Goal: Information Seeking & Learning: Find specific fact

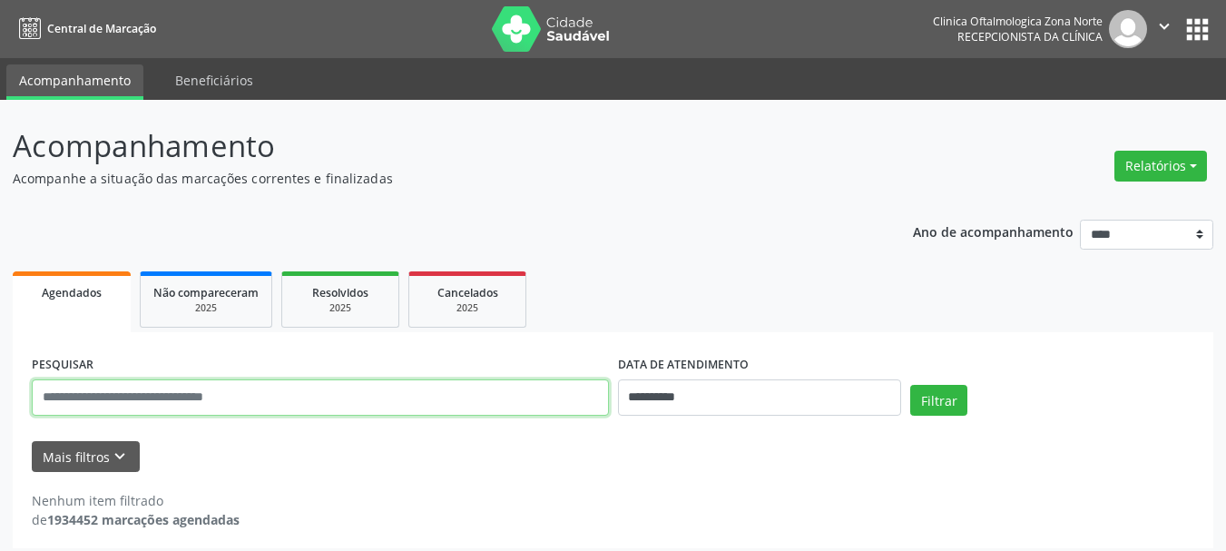
click at [354, 379] on input "text" at bounding box center [320, 397] width 577 height 36
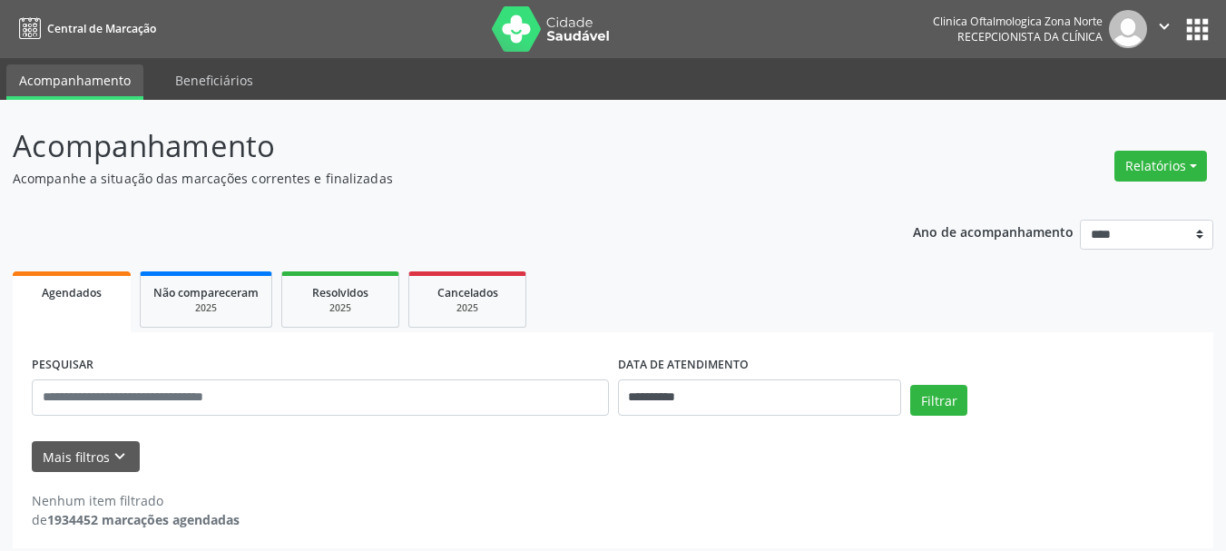
click at [116, 438] on form "**********" at bounding box center [613, 411] width 1163 height 121
click at [113, 454] on icon "keyboard_arrow_down" at bounding box center [120, 457] width 20 height 20
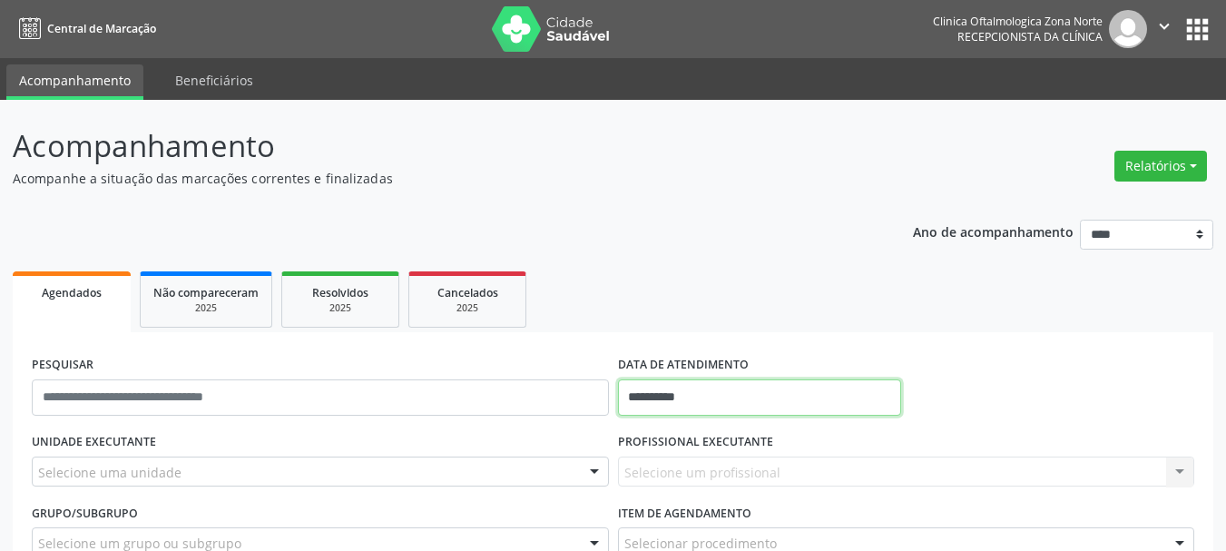
click at [707, 406] on input "**********" at bounding box center [760, 397] width 284 height 36
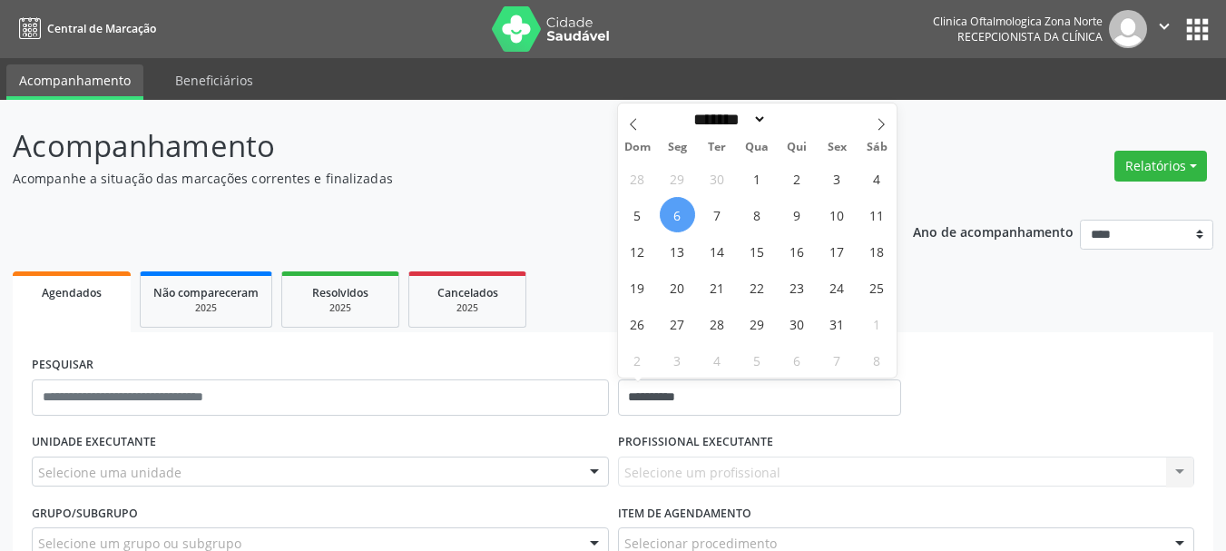
click at [680, 214] on span "6" at bounding box center [677, 214] width 35 height 35
type input "**********"
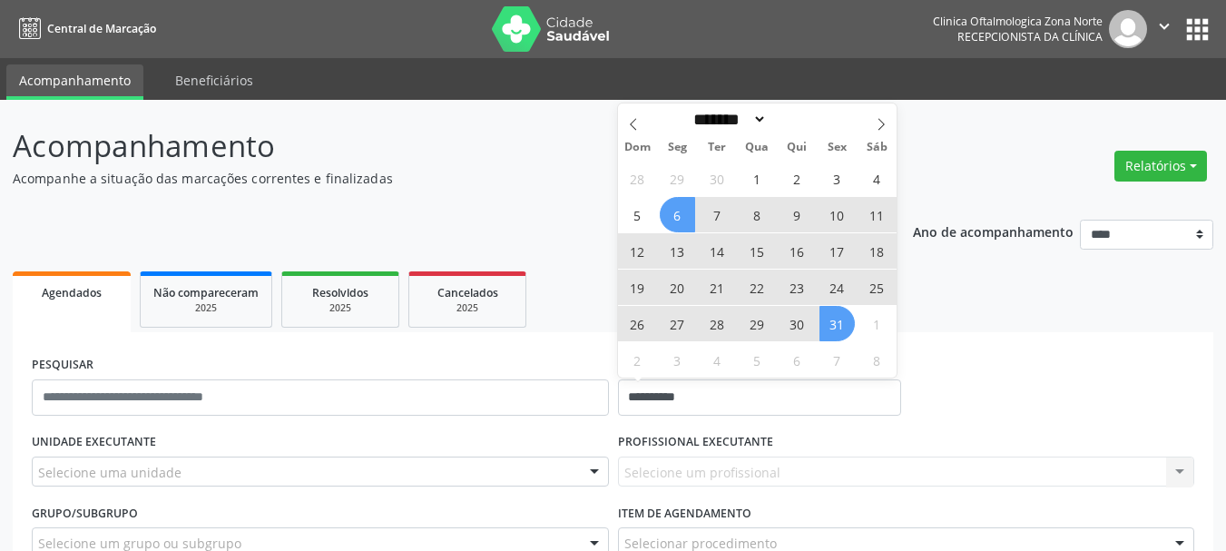
click at [838, 322] on span "31" at bounding box center [837, 323] width 35 height 35
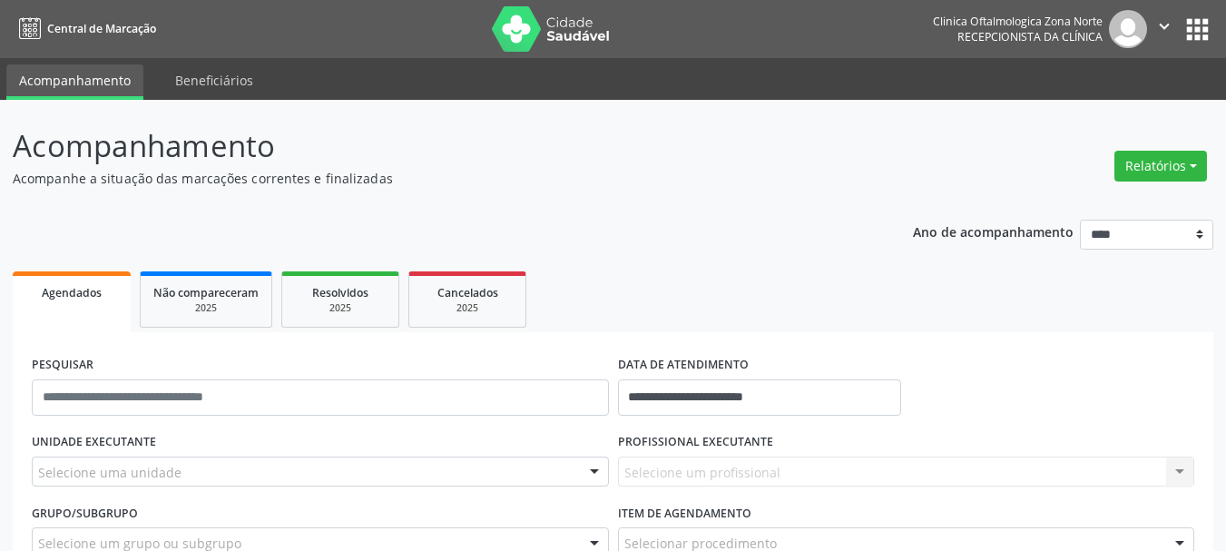
click at [932, 333] on div "**********" at bounding box center [613, 526] width 1201 height 389
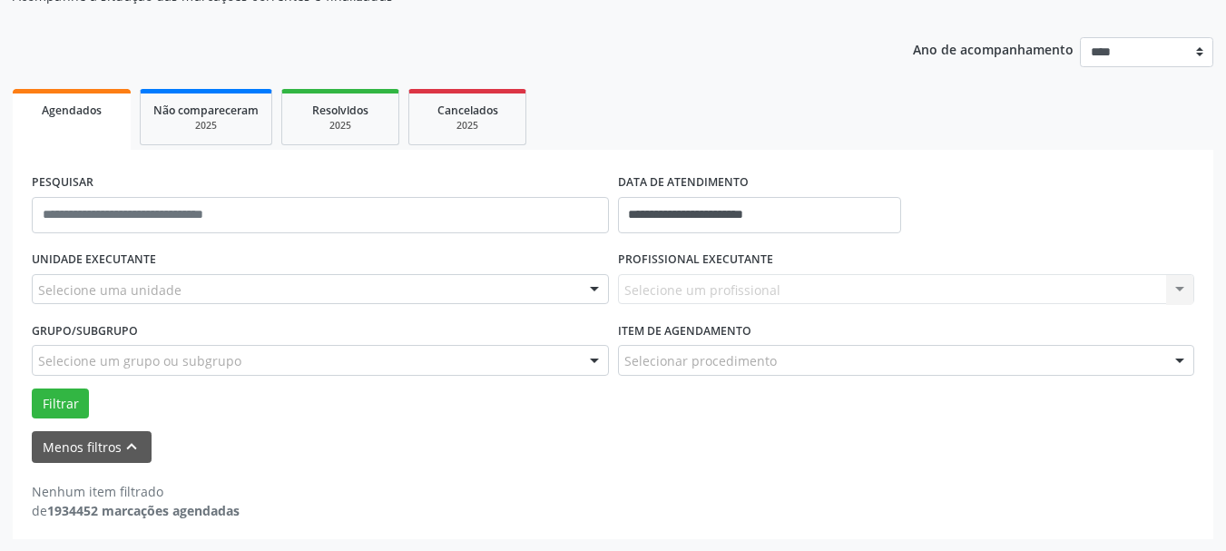
scroll to position [183, 0]
click at [262, 278] on div "Selecione uma unidade" at bounding box center [320, 288] width 577 height 31
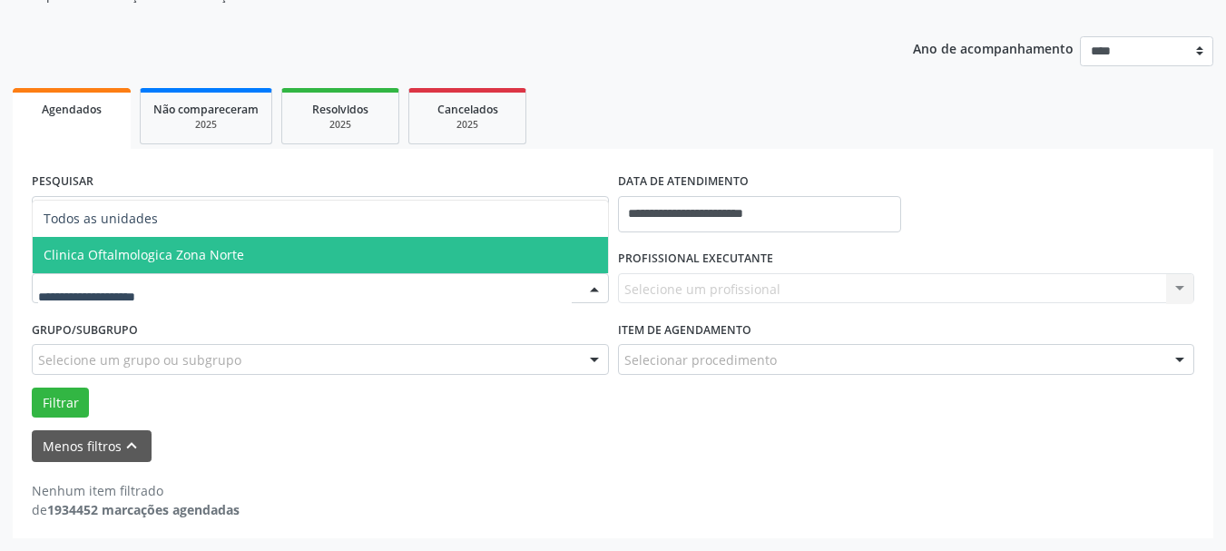
click at [234, 260] on span "Clinica Oftalmologica Zona Norte" at bounding box center [144, 254] width 201 height 17
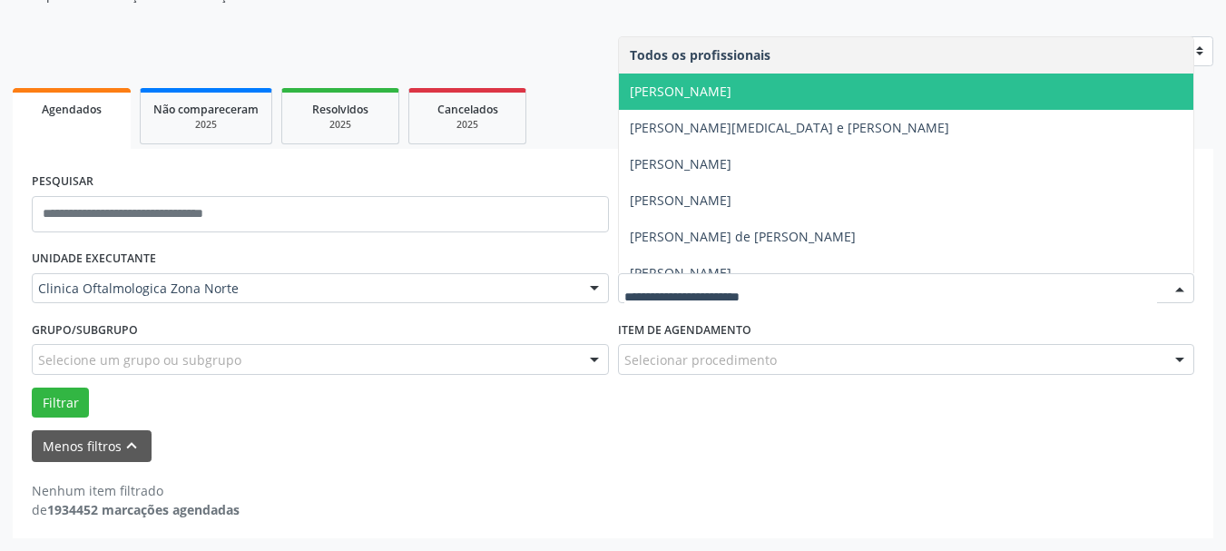
click at [733, 107] on span "[PERSON_NAME]" at bounding box center [907, 92] width 576 height 36
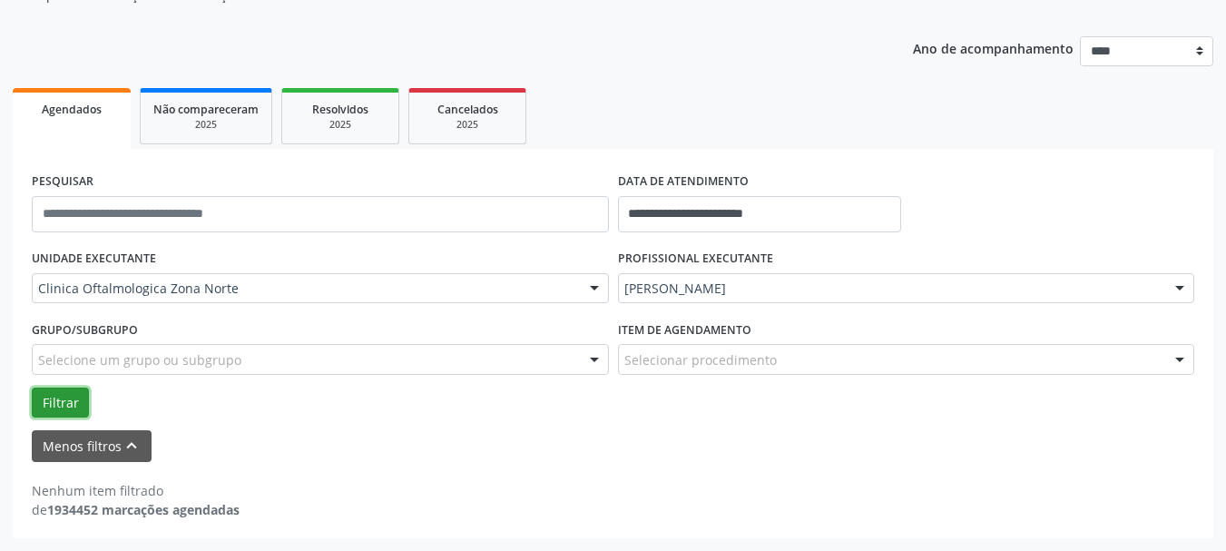
click at [67, 409] on button "Filtrar" at bounding box center [60, 403] width 57 height 31
click at [738, 308] on div "PROFISSIONAL EXECUTANTE [PERSON_NAME] Todos os profissionais [PERSON_NAME] [PER…" at bounding box center [907, 280] width 586 height 71
click at [727, 303] on div "[PERSON_NAME]" at bounding box center [906, 288] width 577 height 31
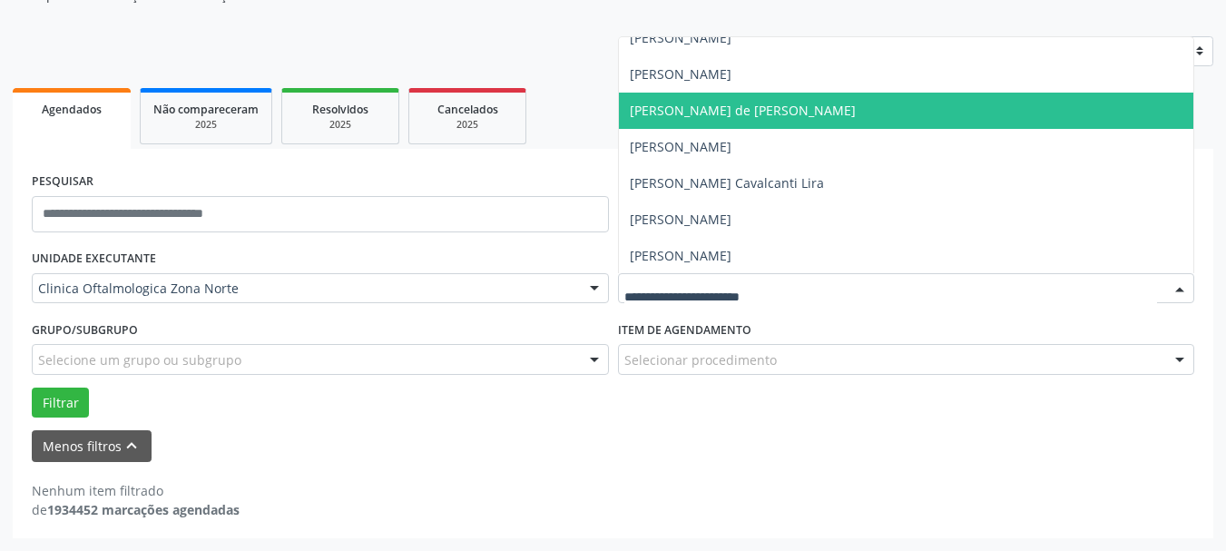
scroll to position [127, 0]
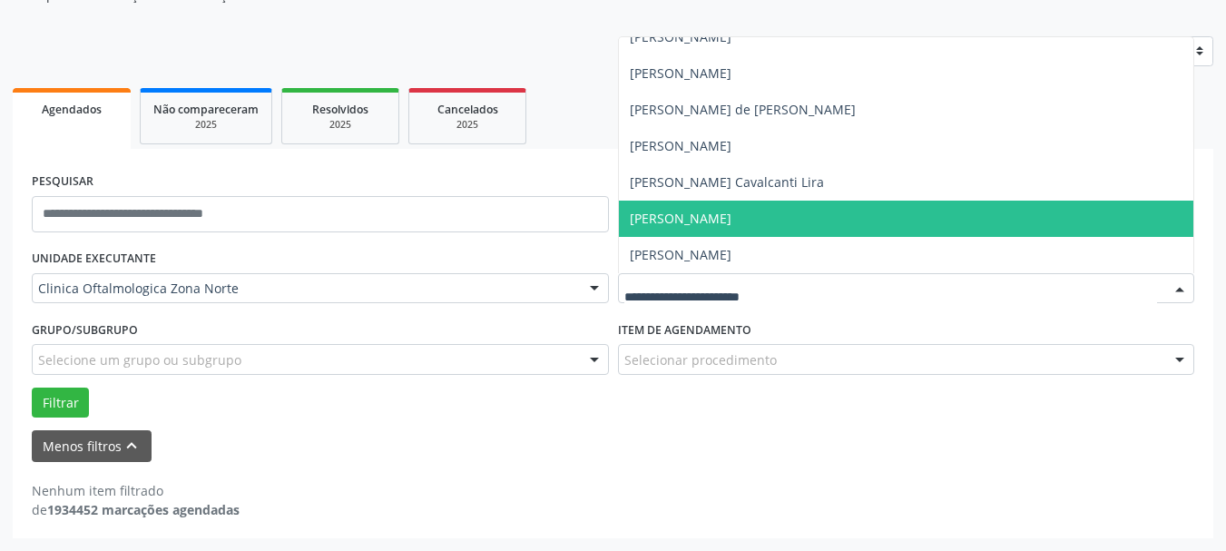
click at [674, 215] on span "[PERSON_NAME]" at bounding box center [681, 218] width 102 height 17
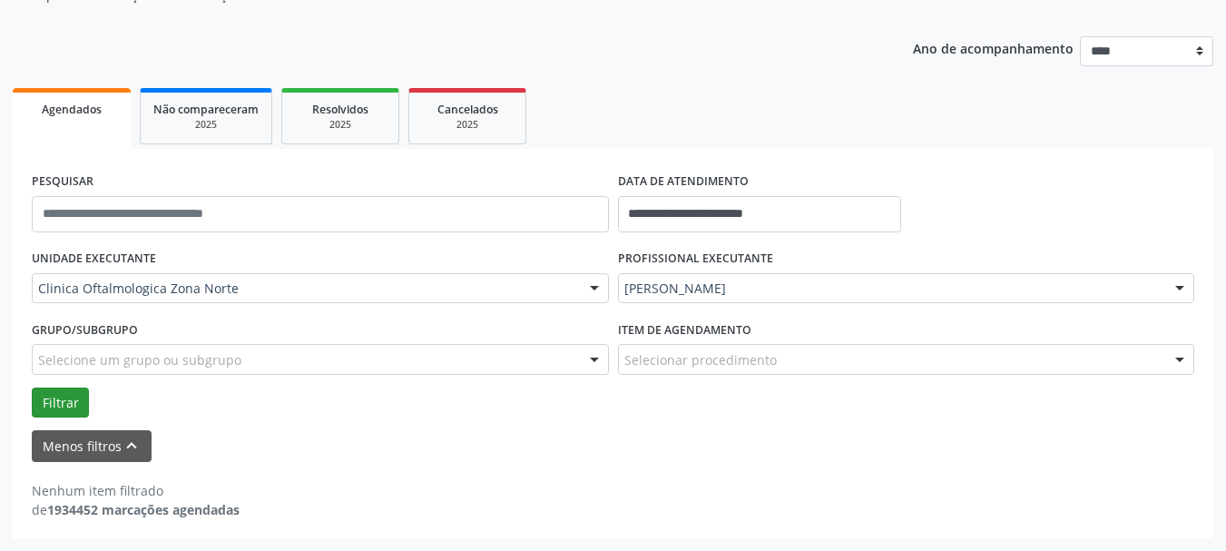
click at [28, 422] on div "**********" at bounding box center [613, 343] width 1201 height 389
click at [66, 389] on button "Filtrar" at bounding box center [60, 403] width 57 height 31
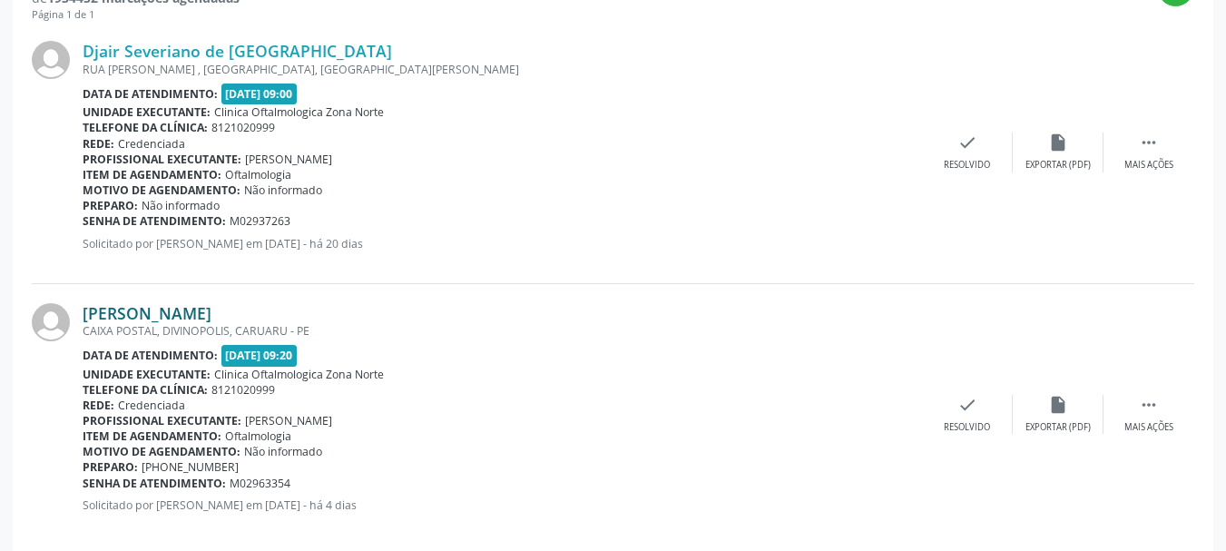
scroll to position [721, 0]
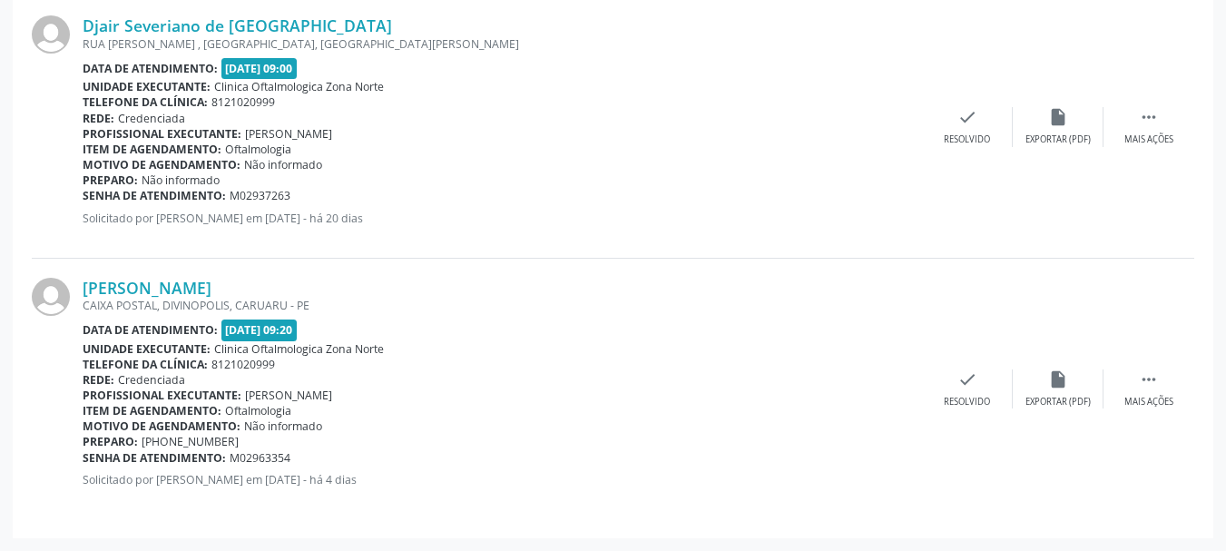
drag, startPoint x: 72, startPoint y: 293, endPoint x: 319, endPoint y: 283, distance: 247.1
click at [319, 283] on div "[PERSON_NAME] CAIXA POSTAL, DIVINOPOLIS, CARUARU - PE Data de atendimento: [DAT…" at bounding box center [613, 389] width 1163 height 261
copy div "[PERSON_NAME]"
click at [197, 280] on link "[PERSON_NAME]" at bounding box center [147, 288] width 129 height 20
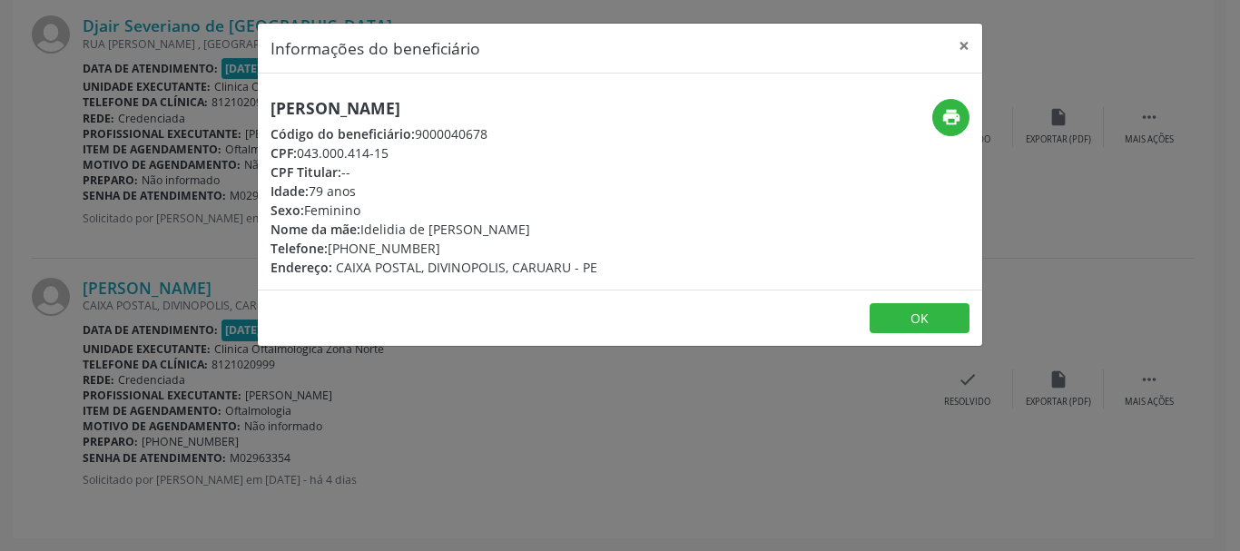
copy div "043.000.414-15"
drag, startPoint x: 389, startPoint y: 153, endPoint x: 302, endPoint y: 154, distance: 87.1
click at [302, 154] on div "CPF: 043.000.414-15" at bounding box center [434, 152] width 327 height 19
copy div "[PHONE_NUMBER]"
drag, startPoint x: 331, startPoint y: 247, endPoint x: 441, endPoint y: 240, distance: 110.1
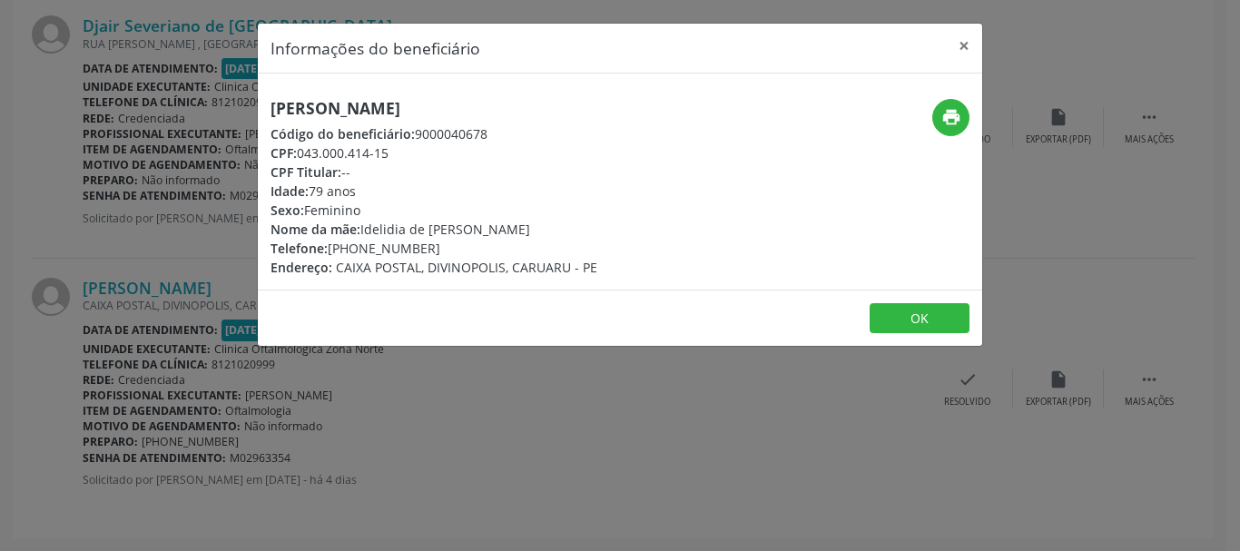
click at [441, 240] on div "Telefone: [PHONE_NUMBER]" at bounding box center [434, 248] width 327 height 19
click at [970, 104] on div "print" at bounding box center [861, 188] width 241 height 178
click at [959, 114] on icon "print" at bounding box center [951, 117] width 20 height 20
copy span "CAIXA POSTAL, DIVINOPOLIS, CARUARU - PE"
drag, startPoint x: 334, startPoint y: 266, endPoint x: 642, endPoint y: 261, distance: 307.8
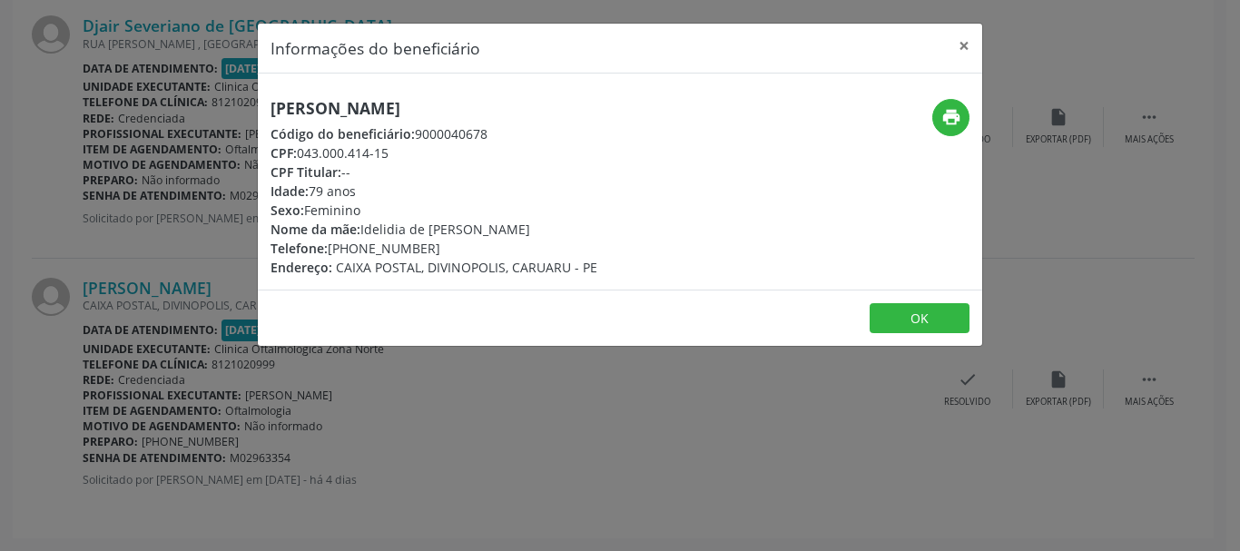
click at [642, 261] on div "[PERSON_NAME] Código do beneficiário: 9000040678 CPF: 043.000.414-15 CPF Titula…" at bounding box center [499, 188] width 483 height 178
copy div "Idelidia de [PERSON_NAME]"
drag, startPoint x: 364, startPoint y: 229, endPoint x: 587, endPoint y: 229, distance: 223.3
click at [587, 229] on div "Nome da mãe: Idelidia de Lima Guimaraes" at bounding box center [434, 229] width 327 height 19
click at [908, 320] on button "OK" at bounding box center [920, 318] width 100 height 31
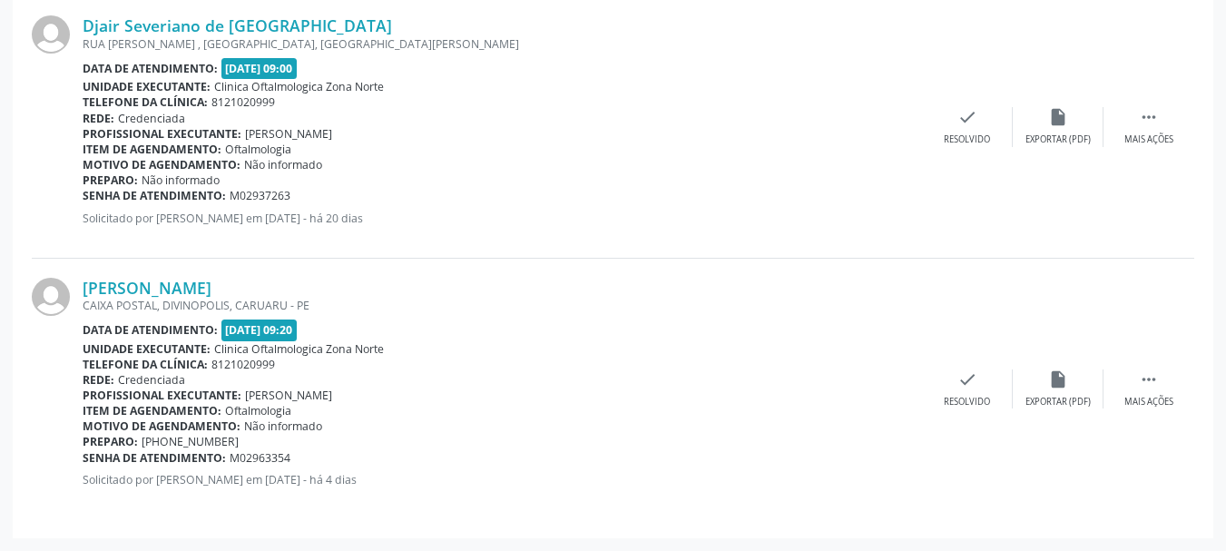
drag, startPoint x: 78, startPoint y: 456, endPoint x: 218, endPoint y: 454, distance: 139.8
click at [218, 454] on div "[PERSON_NAME] CAIXA POSTAL, DIVINOPOLIS, CARUARU - PE Data de atendimento: [DAT…" at bounding box center [613, 389] width 1163 height 261
click at [242, 454] on span "M02963354" at bounding box center [260, 457] width 61 height 15
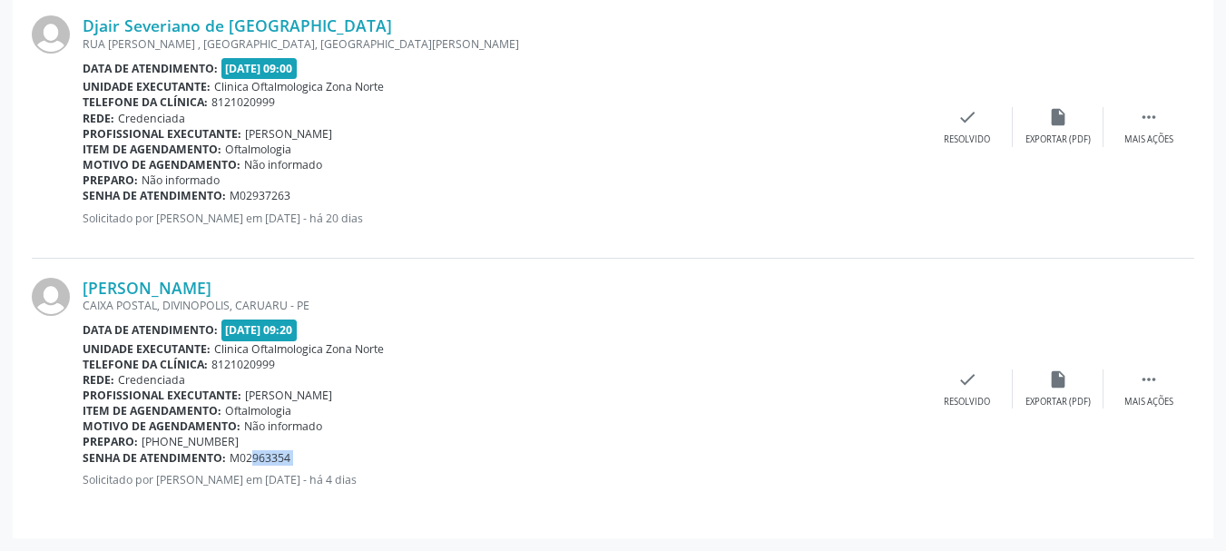
click at [330, 463] on div "Senha de atendimento: M02963354" at bounding box center [503, 457] width 840 height 15
copy div "Senha de atendimento: M02963354"
drag, startPoint x: 293, startPoint y: 452, endPoint x: 84, endPoint y: 459, distance: 208.9
click at [84, 459] on div "Senha de atendimento: M02963354" at bounding box center [503, 457] width 840 height 15
